Goal: Information Seeking & Learning: Check status

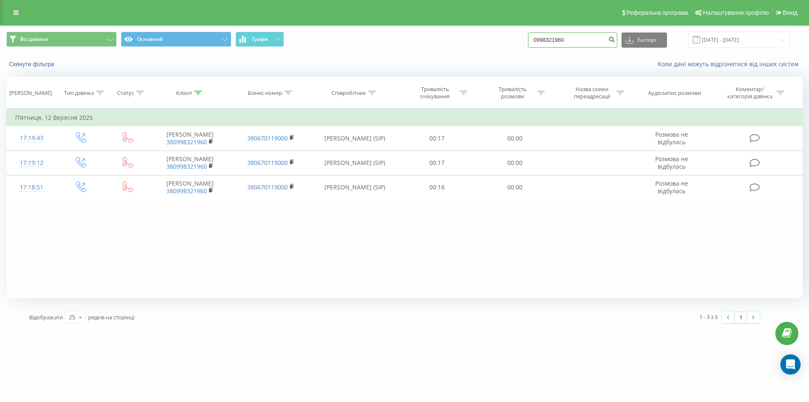
click at [590, 39] on input "0998321960" at bounding box center [572, 39] width 89 height 15
type input "0"
type input "0975792742"
click at [615, 39] on icon "submit" at bounding box center [611, 38] width 7 height 5
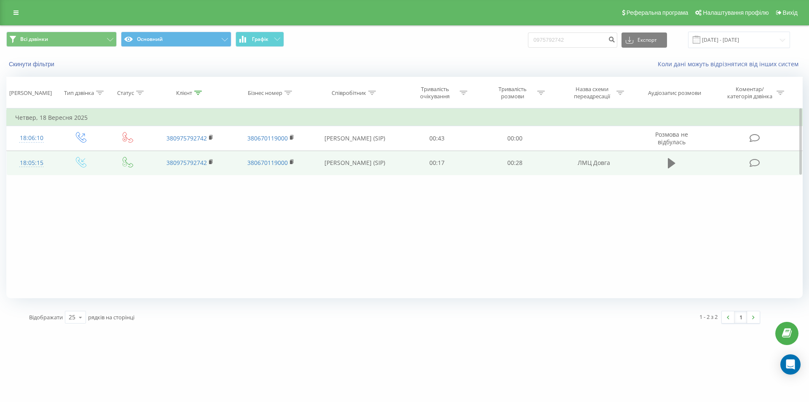
click at [672, 167] on icon at bounding box center [672, 163] width 8 height 12
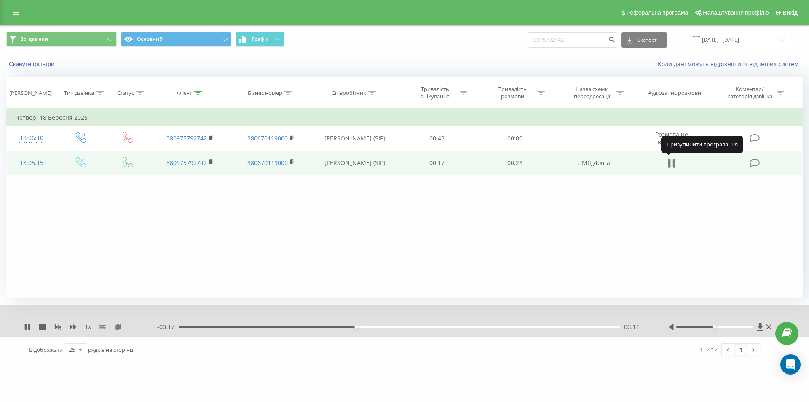
click at [675, 159] on icon at bounding box center [672, 163] width 8 height 12
click at [603, 44] on input "0975792742" at bounding box center [572, 39] width 89 height 15
type input "0"
type input "0662476764"
click at [615, 38] on icon "submit" at bounding box center [611, 38] width 7 height 5
